Goal: Task Accomplishment & Management: Complete application form

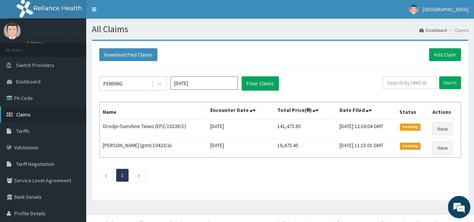
click at [35, 115] on link "Claims" at bounding box center [43, 114] width 86 height 16
click at [438, 53] on link "Add Claim" at bounding box center [445, 54] width 32 height 13
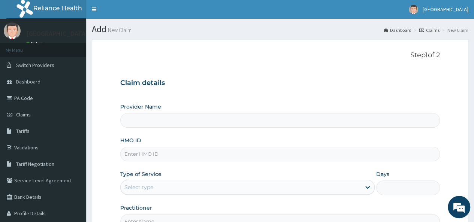
click at [214, 121] on input "Provider Name" at bounding box center [280, 120] width 320 height 15
type input "[GEOGRAPHIC_DATA]"
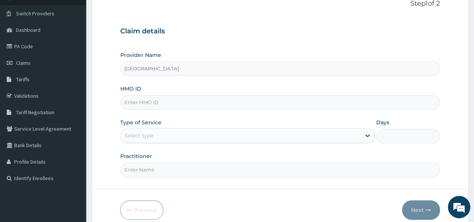
scroll to position [52, 0]
click at [172, 105] on input "HMO ID" at bounding box center [280, 101] width 320 height 15
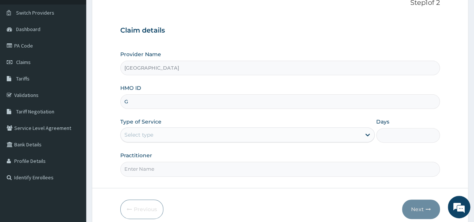
scroll to position [0, 0]
type input "GMT/10444/A"
click at [153, 133] on div "Select type" at bounding box center [241, 135] width 240 height 12
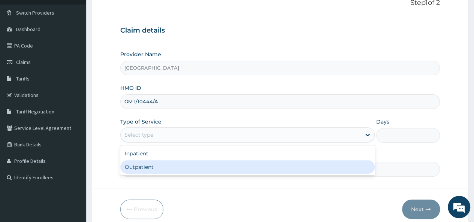
click at [151, 168] on div "Outpatient" at bounding box center [247, 166] width 254 height 13
type input "1"
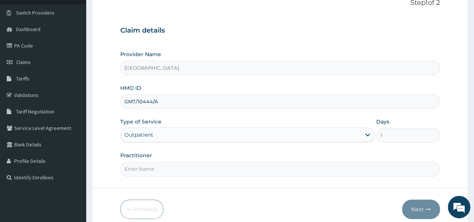
click at [151, 168] on input "Practitioner" at bounding box center [280, 169] width 320 height 15
type input "Dr Akor"
click at [422, 207] on button "Next" at bounding box center [421, 209] width 38 height 19
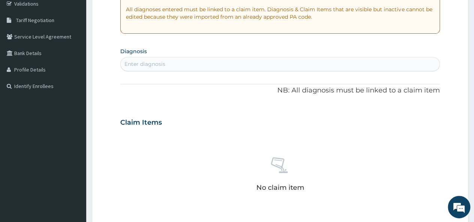
scroll to position [143, 0]
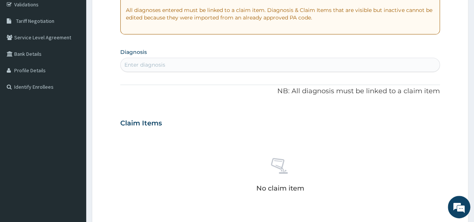
click at [253, 63] on div "Enter diagnosis" at bounding box center [280, 65] width 319 height 12
type input "Diabetic"
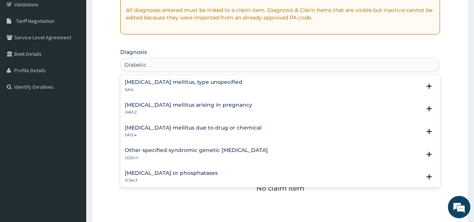
click at [174, 84] on h4 "Diabetes mellitus, type unspecified" at bounding box center [184, 82] width 118 height 6
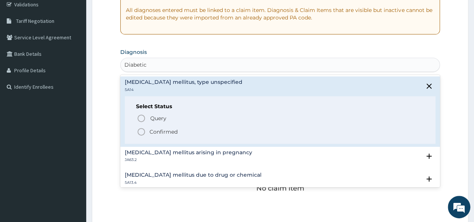
click at [139, 129] on icon "status option filled" at bounding box center [141, 131] width 9 height 9
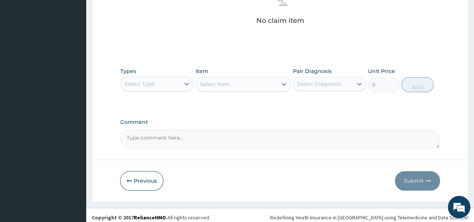
scroll to position [315, 0]
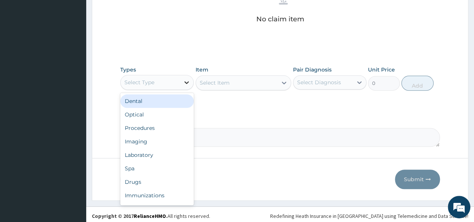
click at [184, 82] on icon at bounding box center [186, 82] width 7 height 7
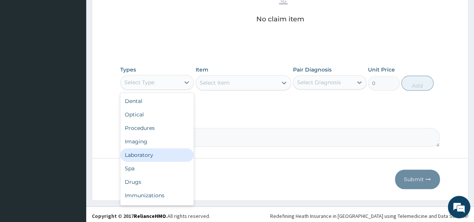
click at [163, 157] on div "Laboratory" at bounding box center [156, 154] width 73 height 13
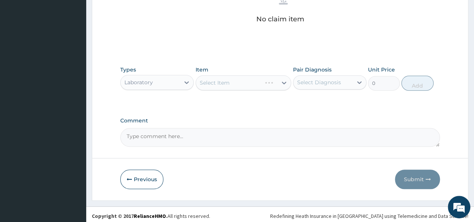
click at [277, 86] on div "Select Item" at bounding box center [244, 82] width 96 height 15
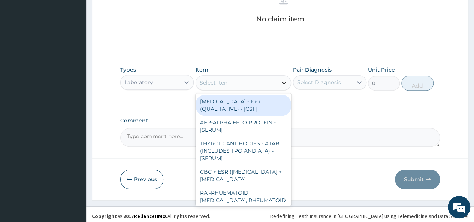
click at [284, 81] on icon at bounding box center [283, 82] width 7 height 7
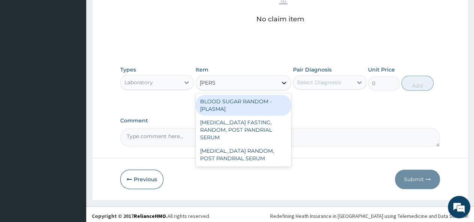
type input "random"
click at [247, 103] on div "BLOOD SUGAR RANDOM - [PLASMA]" at bounding box center [244, 105] width 96 height 21
type input "1290"
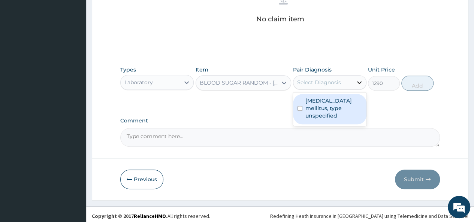
click at [353, 78] on div at bounding box center [359, 82] width 13 height 13
click at [299, 106] on input "checkbox" at bounding box center [300, 108] width 5 height 5
checkbox input "true"
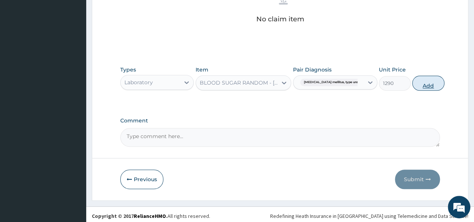
click at [412, 85] on button "Add" at bounding box center [428, 83] width 32 height 15
type input "0"
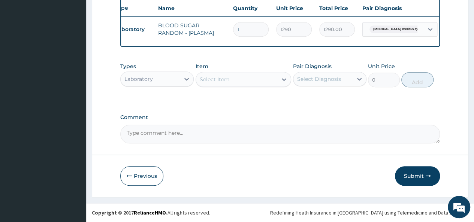
scroll to position [0, 15]
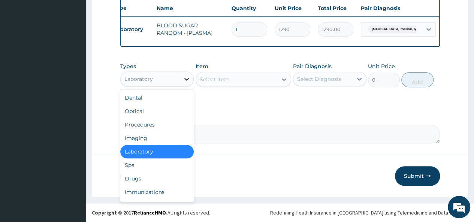
click at [190, 78] on icon at bounding box center [186, 78] width 7 height 7
click at [144, 126] on div "Procedures" at bounding box center [156, 124] width 73 height 13
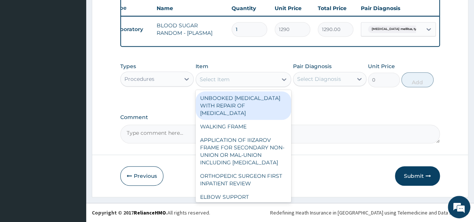
click at [283, 81] on icon at bounding box center [283, 79] width 7 height 7
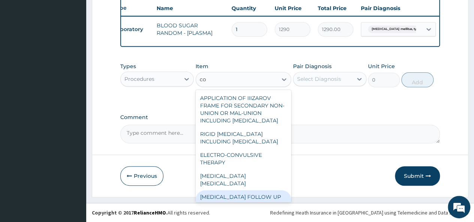
type input "c"
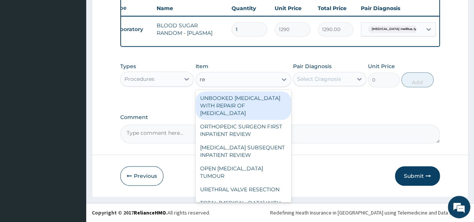
type input "reg"
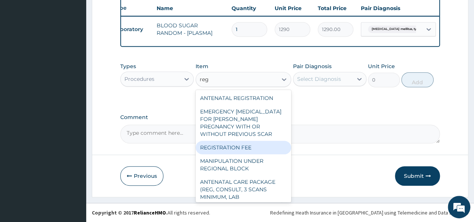
click at [261, 145] on div "REGISTRATION FEE" at bounding box center [244, 147] width 96 height 13
type input "2150"
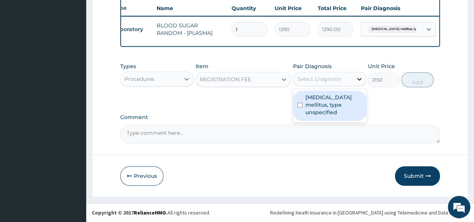
click at [356, 77] on icon at bounding box center [359, 78] width 7 height 7
click at [298, 104] on input "checkbox" at bounding box center [300, 105] width 5 height 5
checkbox input "true"
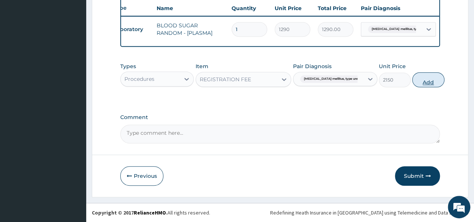
click at [417, 80] on button "Add" at bounding box center [428, 79] width 32 height 15
type input "0"
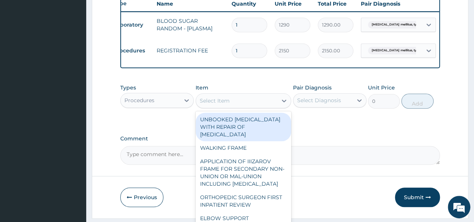
click at [277, 106] on div "Select Item" at bounding box center [237, 101] width 82 height 12
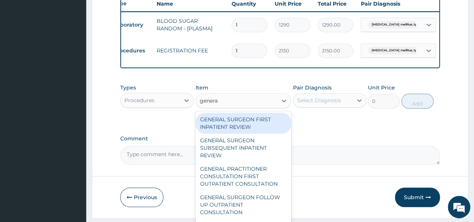
type input "general"
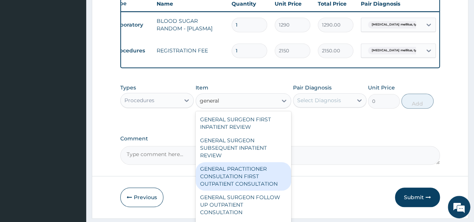
click at [253, 182] on div "GENERAL PRACTITIONER CONSULTATION FIRST OUTPATIENT CONSULTATION" at bounding box center [244, 176] width 96 height 28
type input "3547.5"
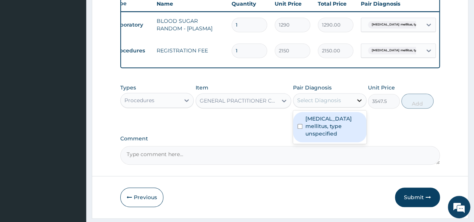
click at [358, 104] on icon at bounding box center [359, 100] width 7 height 7
click at [300, 128] on input "checkbox" at bounding box center [300, 126] width 5 height 5
checkbox input "true"
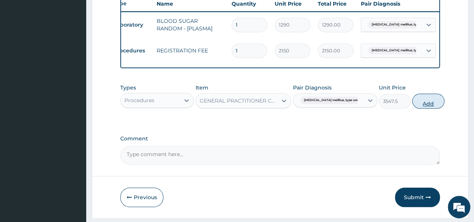
click at [422, 106] on button "Add" at bounding box center [428, 101] width 32 height 15
type input "0"
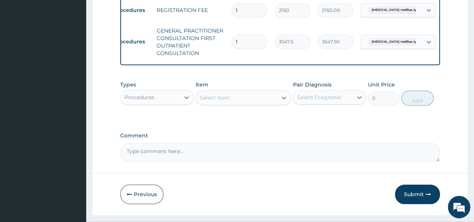
scroll to position [350, 0]
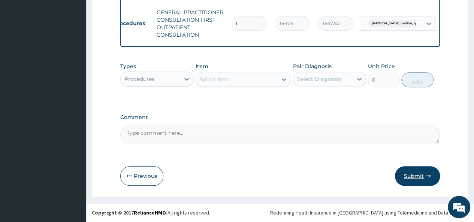
click at [416, 177] on button "Submit" at bounding box center [417, 175] width 45 height 19
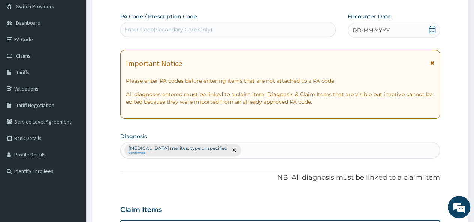
scroll to position [26, 0]
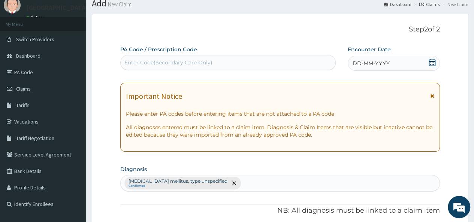
click at [399, 60] on div "DD-MM-YYYY" at bounding box center [394, 63] width 92 height 15
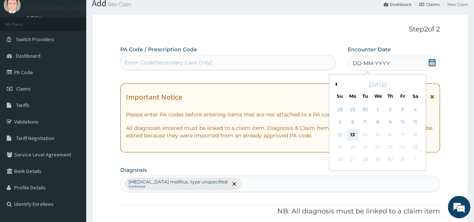
click at [352, 134] on div "13" at bounding box center [352, 134] width 11 height 11
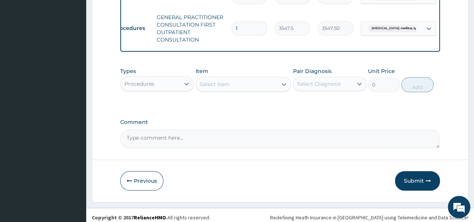
scroll to position [350, 0]
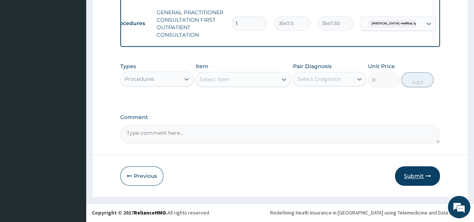
click at [424, 177] on button "Submit" at bounding box center [417, 175] width 45 height 19
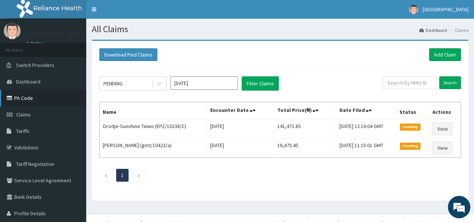
click at [16, 98] on link "PA Code" at bounding box center [43, 98] width 86 height 16
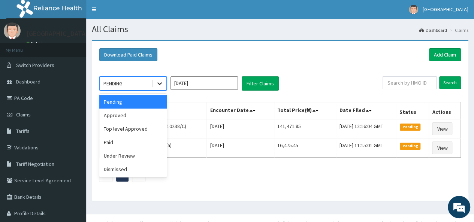
click at [162, 83] on icon at bounding box center [159, 84] width 4 height 3
click at [146, 112] on div "Approved" at bounding box center [132, 115] width 67 height 13
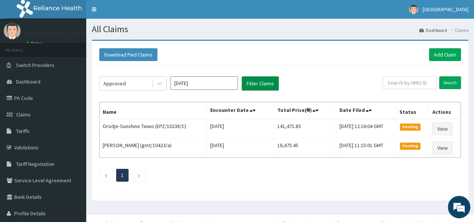
click at [258, 81] on button "Filter Claims" at bounding box center [260, 83] width 37 height 14
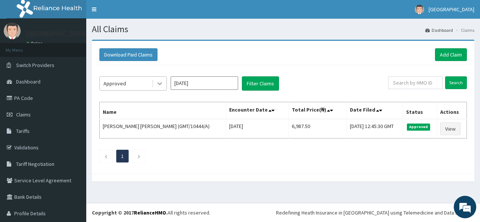
click at [159, 86] on icon at bounding box center [159, 83] width 7 height 7
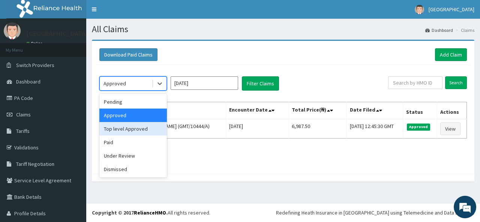
click at [214, 152] on ul "1" at bounding box center [282, 156] width 367 height 13
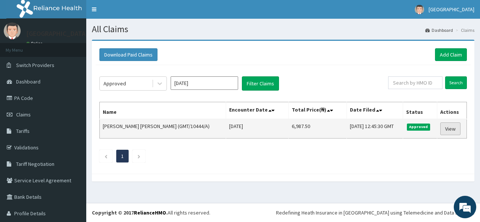
click at [445, 125] on link "View" at bounding box center [450, 129] width 20 height 13
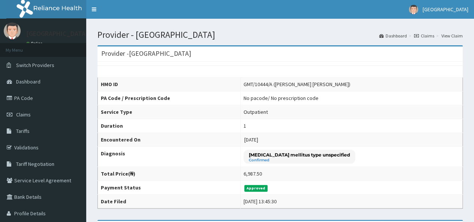
drag, startPoint x: 469, startPoint y: 64, endPoint x: 472, endPoint y: 105, distance: 40.7
click at [424, 101] on td "No pacode / No prescription code" at bounding box center [351, 98] width 222 height 14
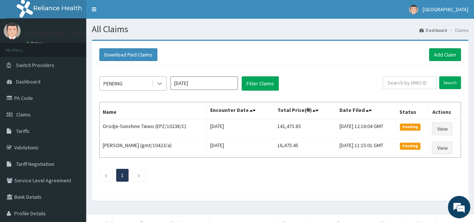
click at [157, 84] on icon at bounding box center [159, 83] width 7 height 7
drag, startPoint x: 216, startPoint y: 199, endPoint x: 228, endPoint y: 186, distance: 17.8
click at [228, 186] on div "Download Paid Claims Add Claim × Note you can only download claims within a max…" at bounding box center [280, 120] width 377 height 161
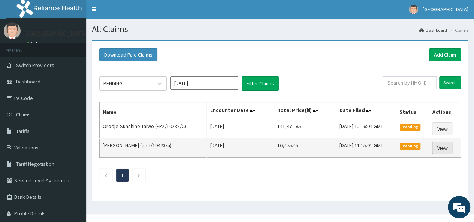
click at [442, 145] on link "View" at bounding box center [442, 148] width 20 height 13
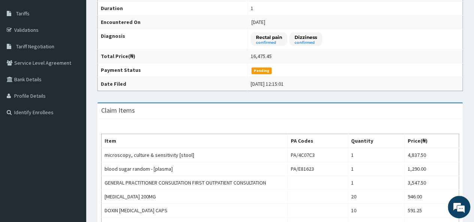
scroll to position [117, 0]
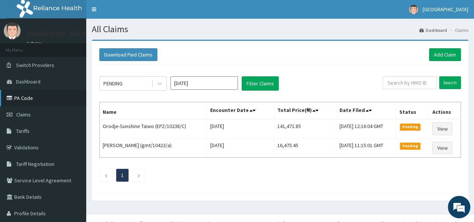
click at [40, 98] on link "PA Code" at bounding box center [43, 98] width 86 height 16
